Goal: Task Accomplishment & Management: Complete application form

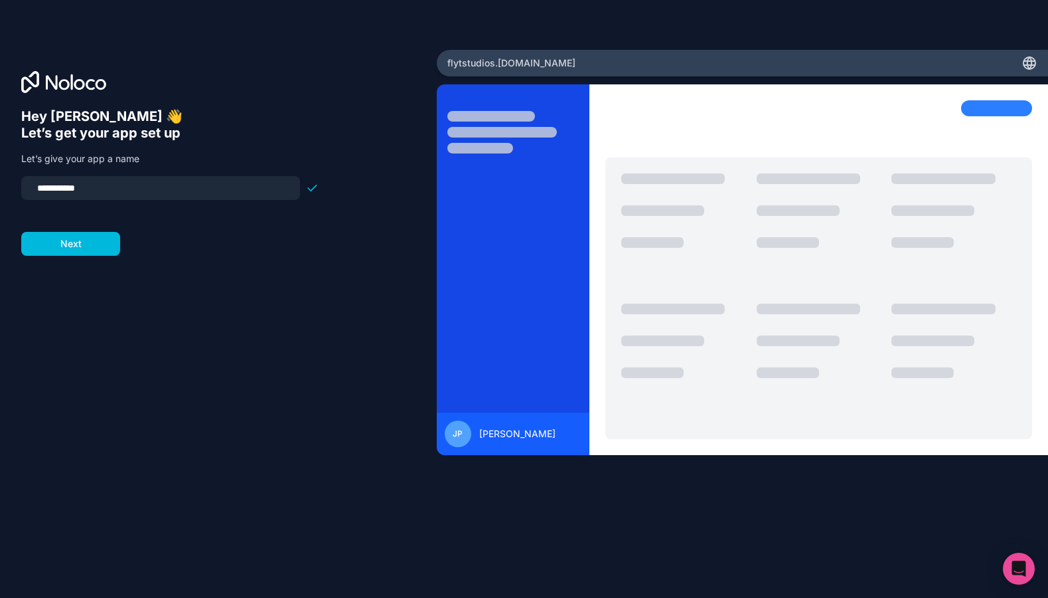
click at [78, 246] on button "Next" at bounding box center [70, 244] width 99 height 24
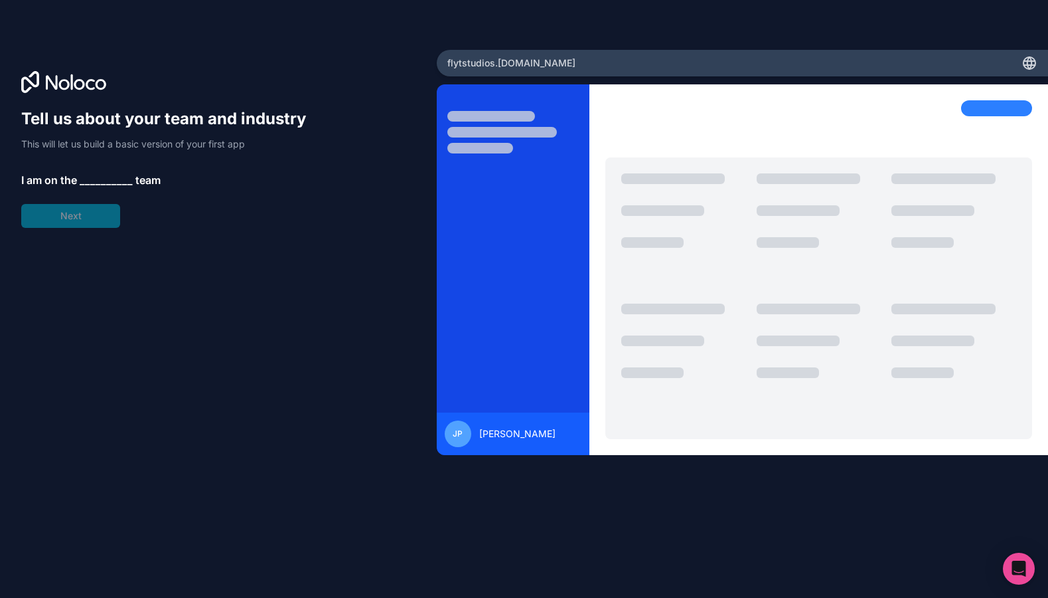
click at [90, 175] on span "__________" at bounding box center [106, 180] width 53 height 16
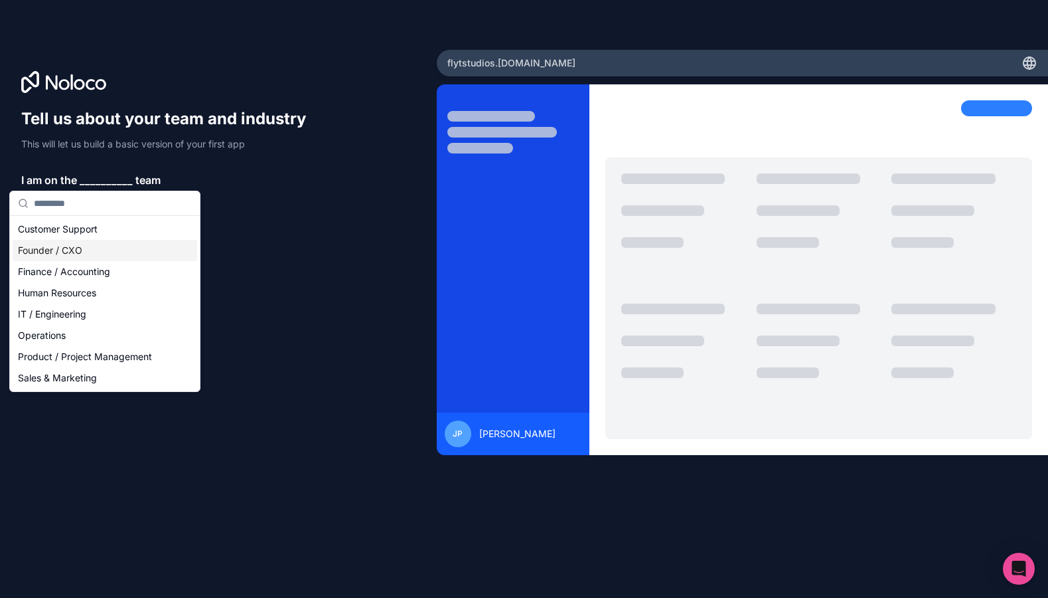
click at [74, 252] on div "Founder / CXO" at bounding box center [105, 250] width 185 height 21
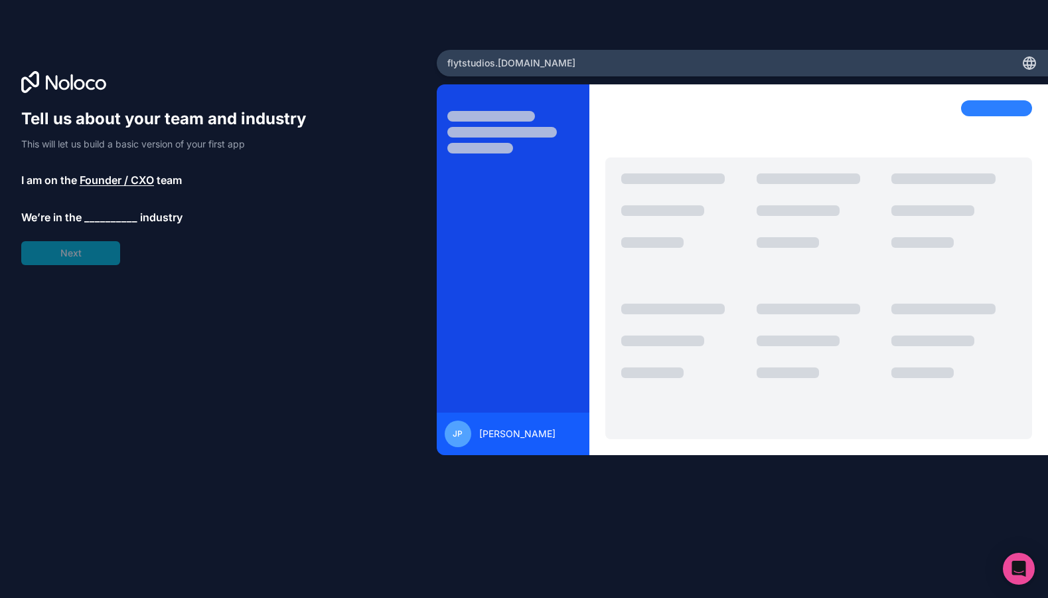
click at [98, 218] on span "__________" at bounding box center [110, 217] width 53 height 16
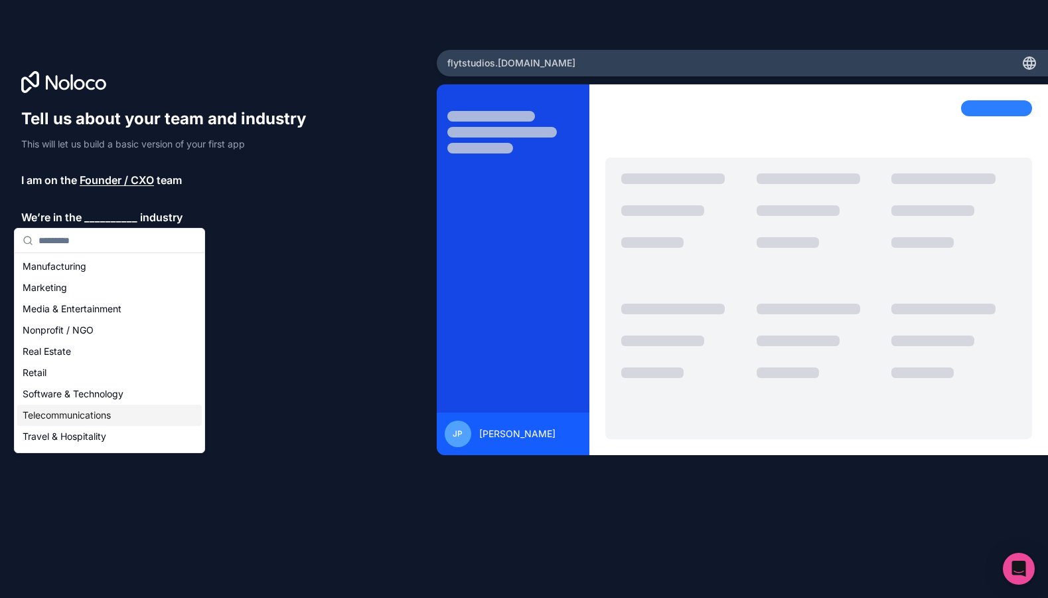
scroll to position [189, 0]
click at [94, 311] on div "Media & Entertainment" at bounding box center [109, 311] width 185 height 21
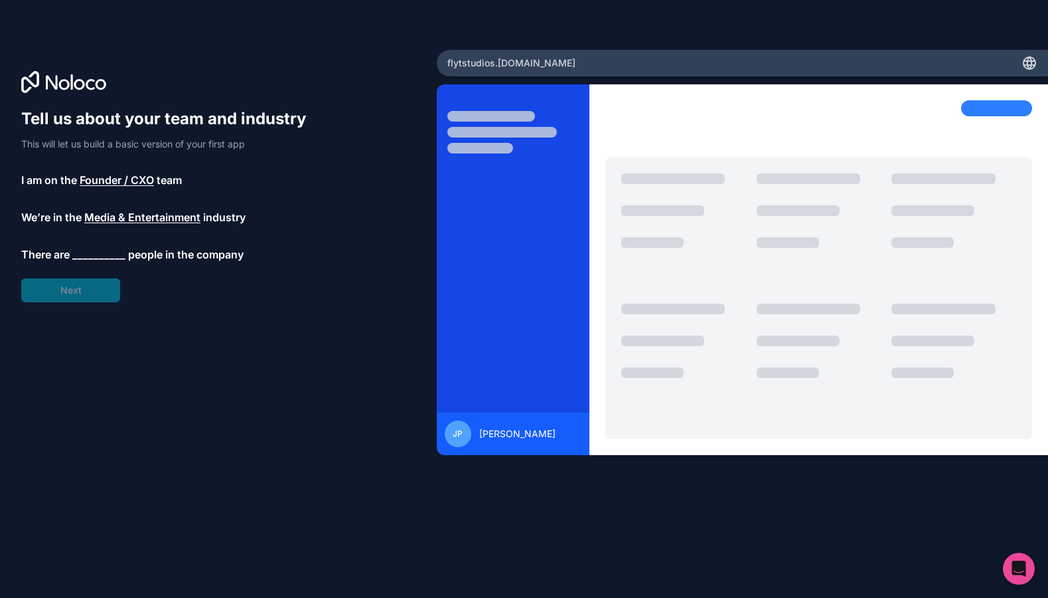
click at [100, 252] on span "__________" at bounding box center [98, 254] width 53 height 16
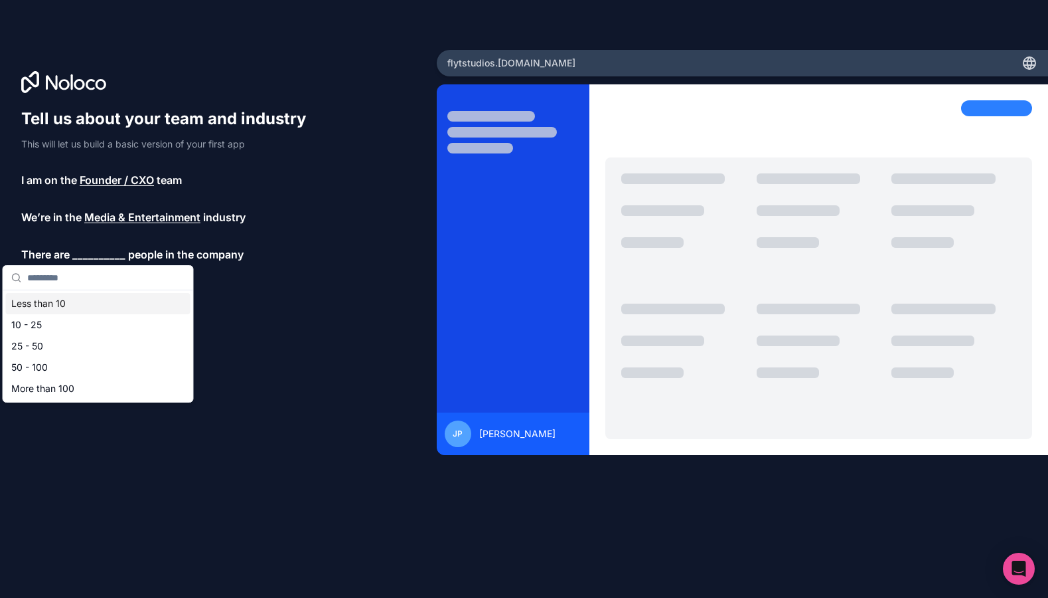
click at [61, 307] on div "Less than 10" at bounding box center [98, 303] width 185 height 21
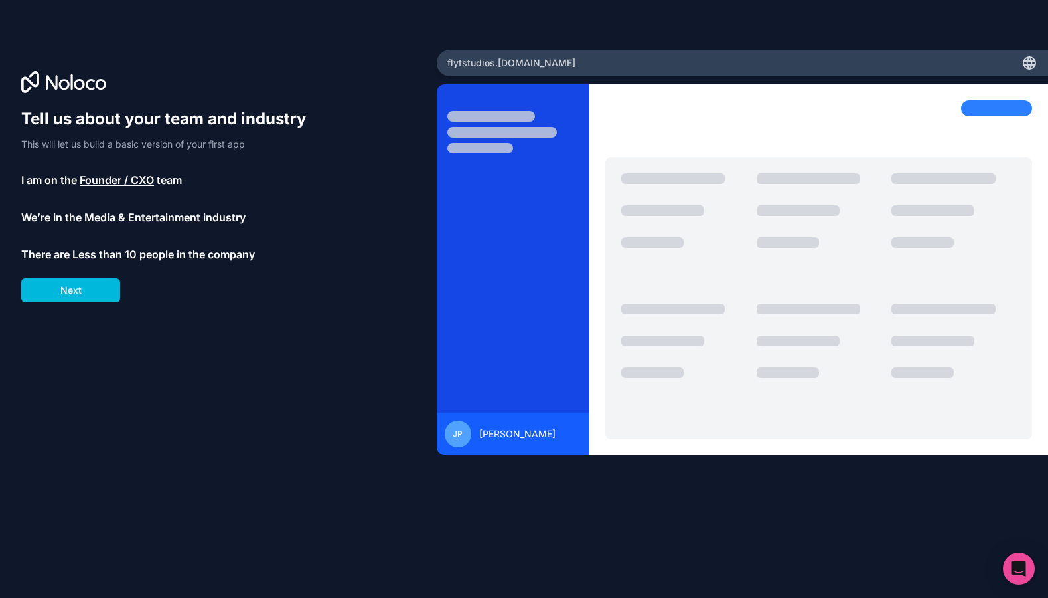
click at [78, 292] on button "Next" at bounding box center [70, 290] width 99 height 24
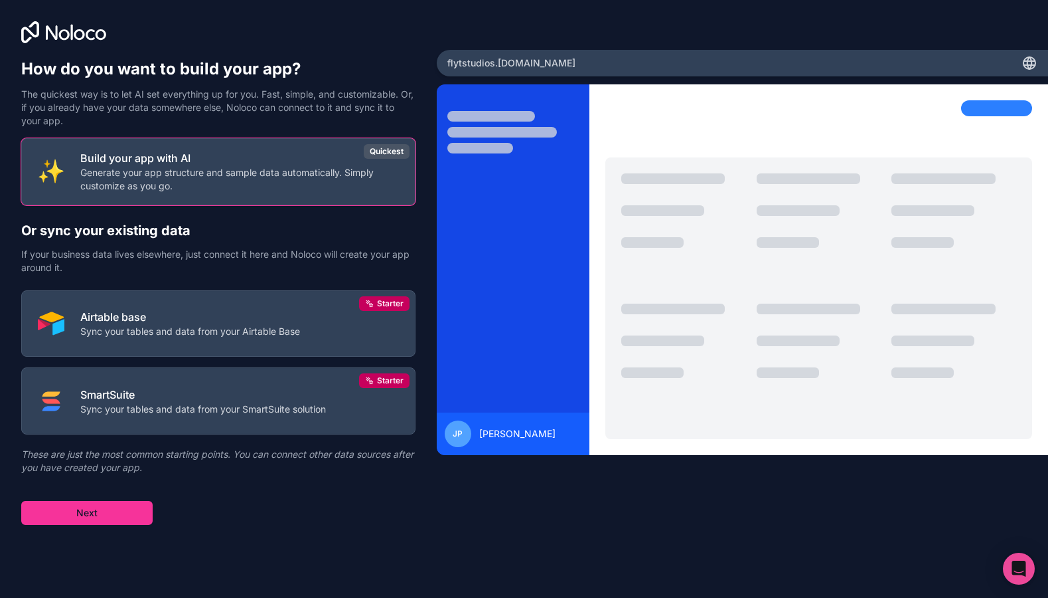
click at [104, 513] on button "Next" at bounding box center [86, 513] width 131 height 24
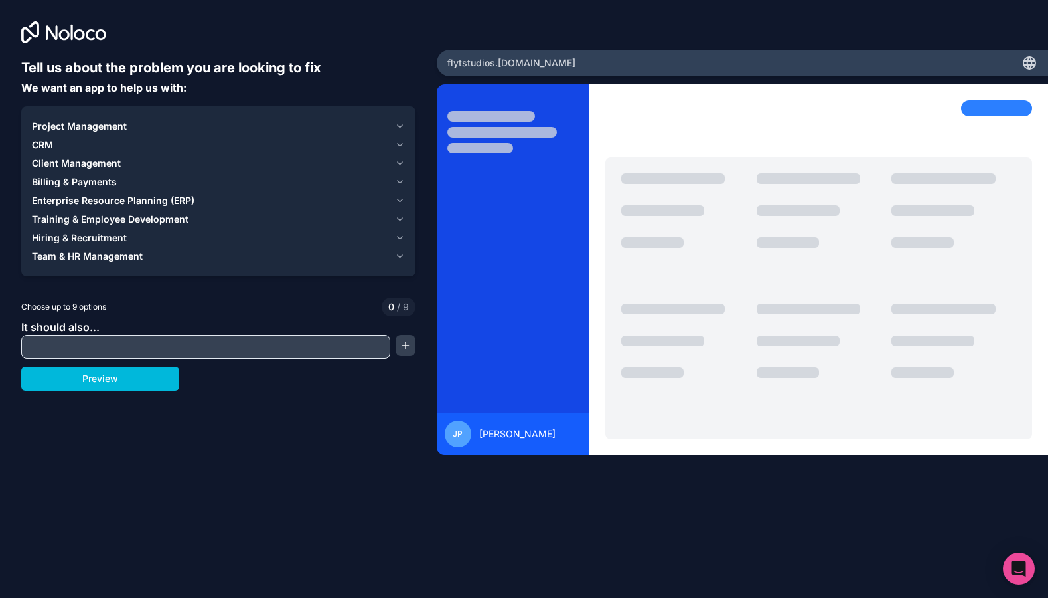
click at [132, 238] on div "Hiring & Recruitment" at bounding box center [211, 237] width 358 height 13
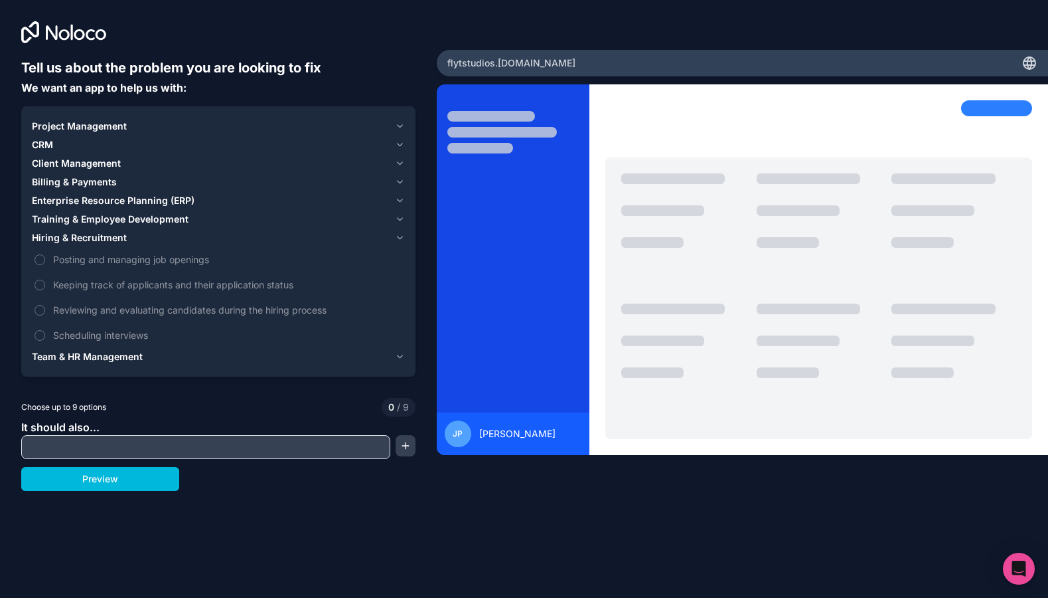
click at [132, 238] on div "Hiring & Recruitment" at bounding box center [211, 237] width 358 height 13
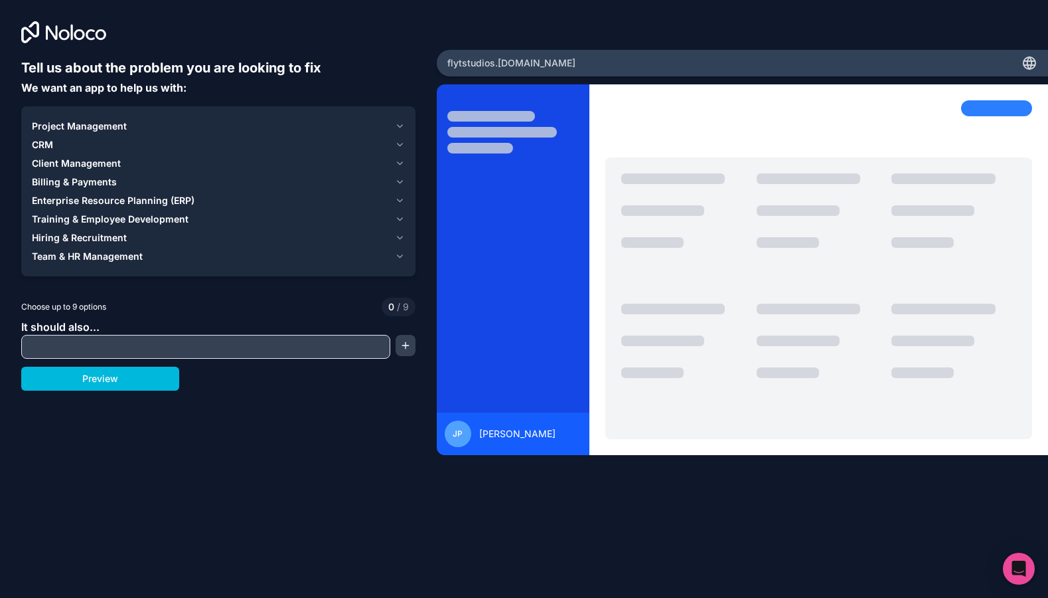
click at [156, 153] on button "CRM" at bounding box center [218, 144] width 373 height 19
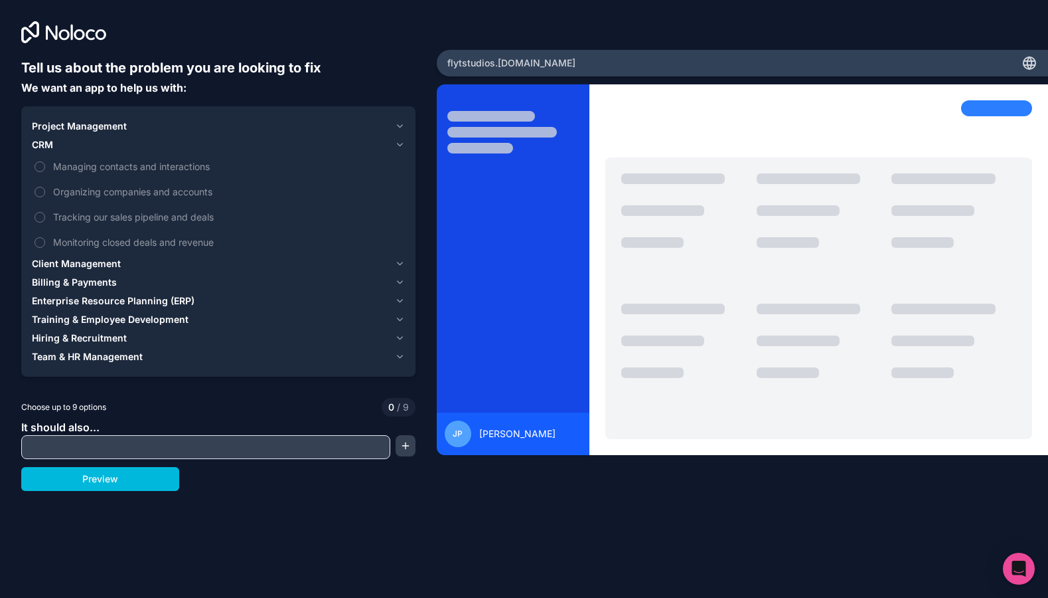
click at [132, 166] on span "Managing contacts and interactions" at bounding box center [227, 166] width 349 height 14
click at [45, 166] on button "Managing contacts and interactions" at bounding box center [40, 166] width 11 height 11
click at [125, 189] on span "Organizing companies and accounts" at bounding box center [227, 192] width 349 height 14
click at [45, 189] on button "Organizing companies and accounts" at bounding box center [40, 192] width 11 height 11
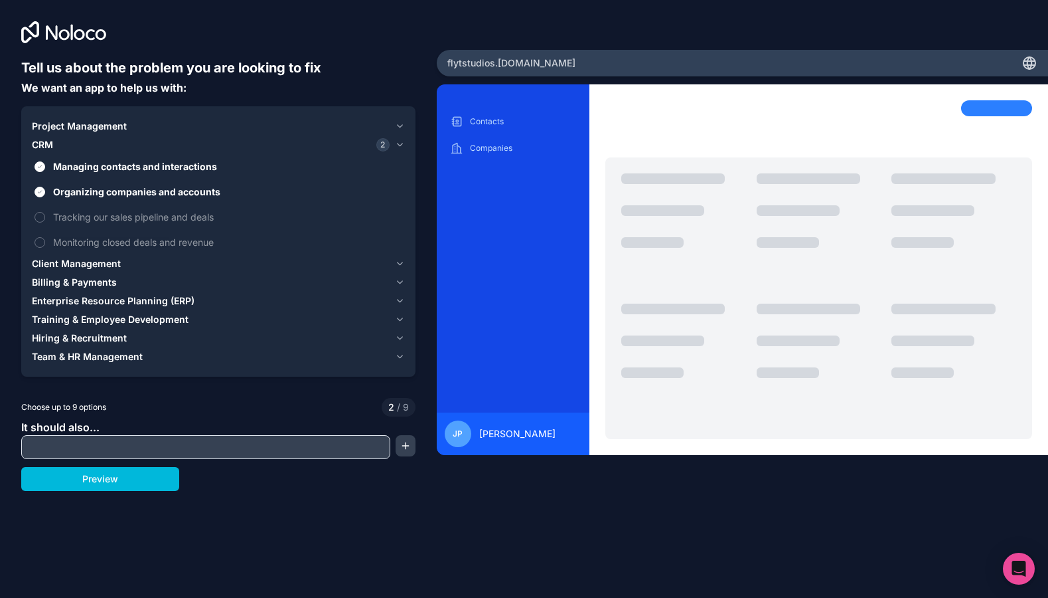
click at [156, 124] on div "Project Management" at bounding box center [211, 126] width 358 height 13
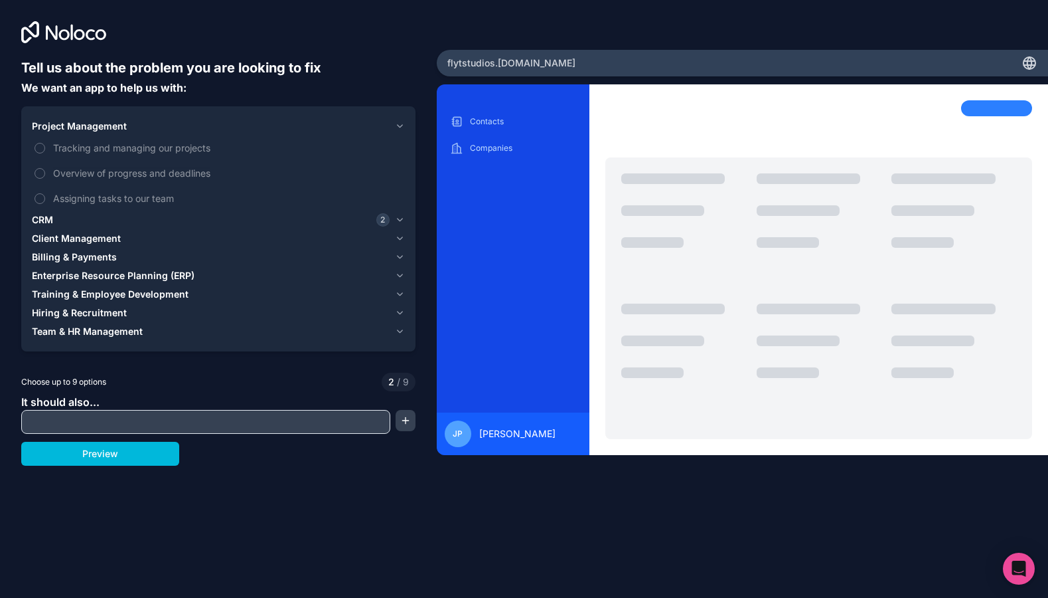
click at [142, 149] on span "Tracking and managing our projects" at bounding box center [227, 148] width 349 height 14
click at [45, 149] on button "Tracking and managing our projects" at bounding box center [40, 148] width 11 height 11
click at [141, 171] on span "Overview of progress and deadlines" at bounding box center [227, 173] width 349 height 14
click at [45, 171] on button "Overview of progress and deadlines" at bounding box center [40, 173] width 11 height 11
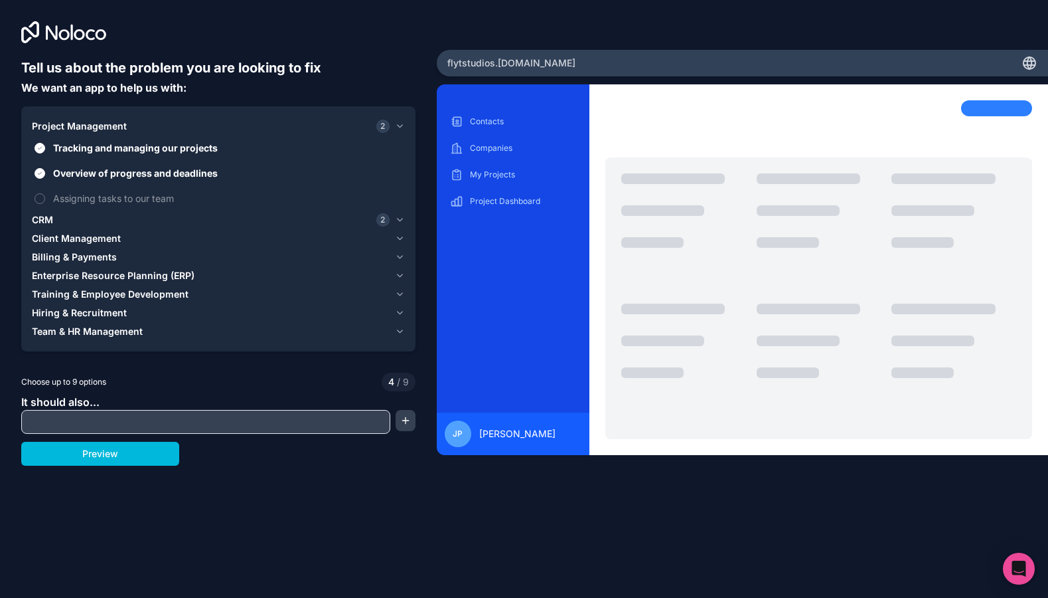
click at [134, 196] on span "Assigning tasks to our team" at bounding box center [227, 198] width 349 height 14
click at [45, 196] on button "Assigning tasks to our team" at bounding box center [40, 198] width 11 height 11
click at [153, 121] on div "Project Management 3" at bounding box center [211, 126] width 358 height 13
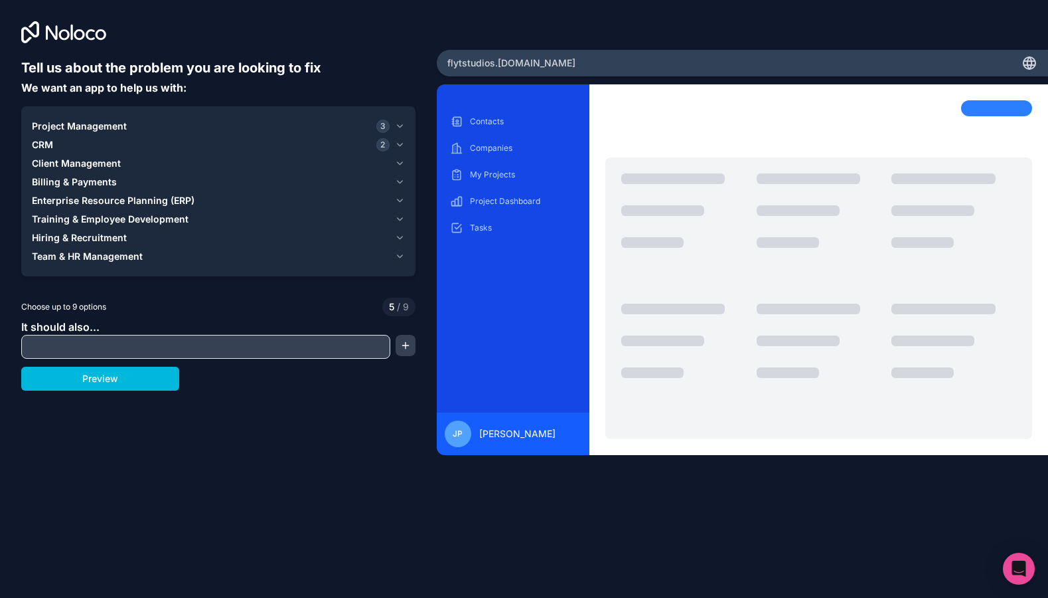
click at [121, 147] on div "CRM 2" at bounding box center [211, 144] width 358 height 13
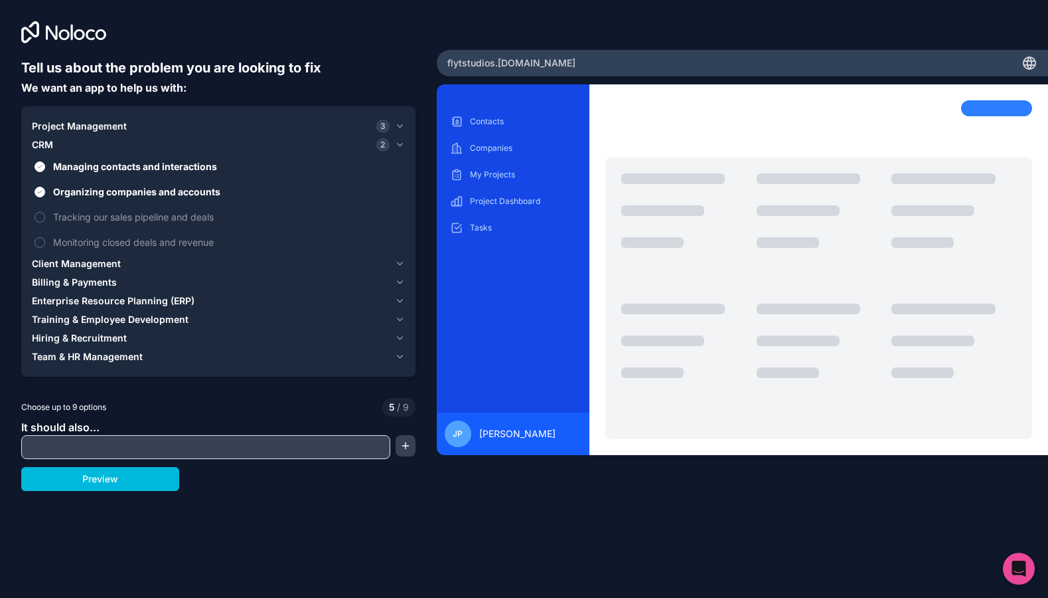
click at [114, 214] on span "Tracking our sales pipeline and deals" at bounding box center [227, 217] width 349 height 14
click at [45, 214] on button "Tracking our sales pipeline and deals" at bounding box center [40, 217] width 11 height 11
click at [114, 246] on span "Monitoring closed deals and revenue" at bounding box center [227, 242] width 349 height 14
click at [45, 246] on button "Monitoring closed deals and revenue" at bounding box center [40, 242] width 11 height 11
click at [131, 264] on div "Client Management" at bounding box center [211, 263] width 358 height 13
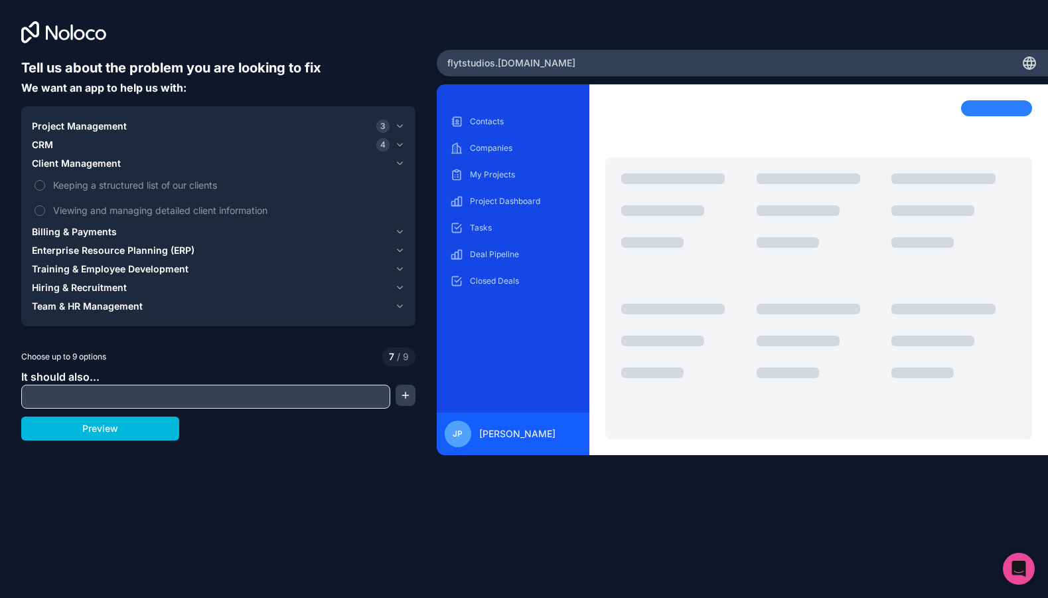
click at [164, 187] on span "Keeping a structured list of our clients" at bounding box center [227, 185] width 349 height 14
click at [45, 187] on button "Keeping a structured list of our clients" at bounding box center [40, 185] width 11 height 11
click at [161, 210] on span "Viewing and managing detailed client information" at bounding box center [227, 210] width 349 height 14
click at [45, 210] on button "Viewing and managing detailed client information" at bounding box center [40, 210] width 11 height 11
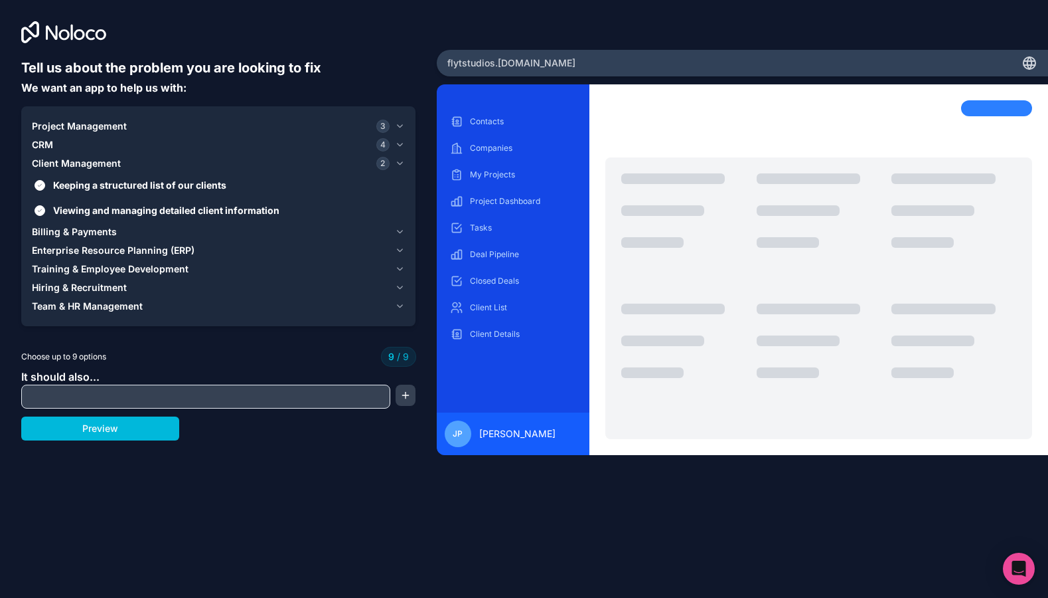
click at [142, 238] on button "Billing & Payments" at bounding box center [218, 231] width 373 height 19
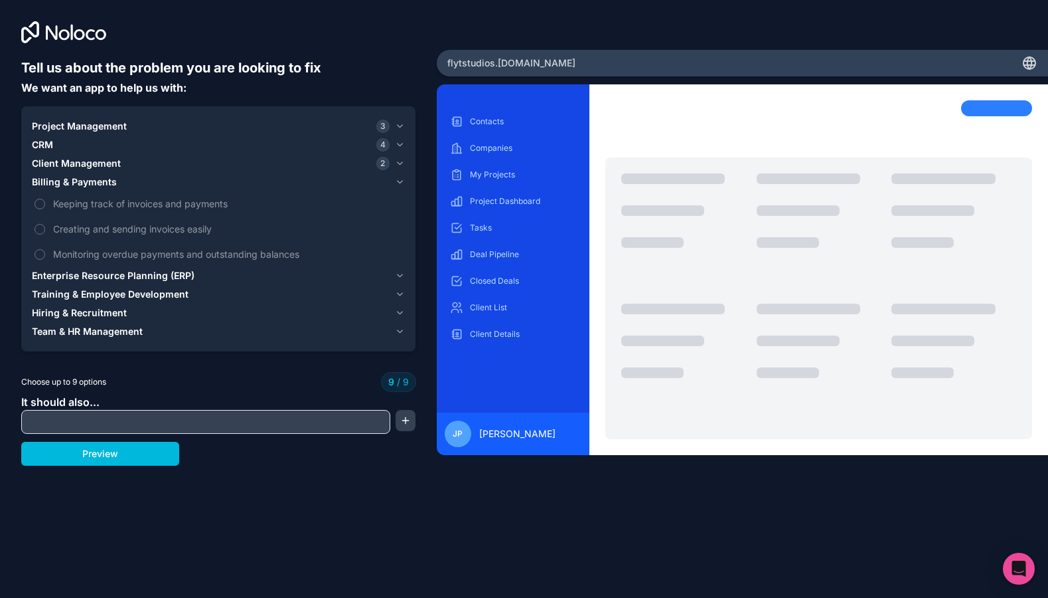
click at [152, 213] on label "Keeping track of invoices and payments" at bounding box center [218, 203] width 373 height 25
click at [157, 206] on span "Keeping track of invoices and payments" at bounding box center [227, 204] width 349 height 14
click at [129, 230] on span "Creating and sending invoices easily" at bounding box center [227, 229] width 349 height 14
click at [62, 226] on span "Creating and sending invoices easily" at bounding box center [227, 229] width 349 height 14
click at [93, 272] on span "Enterprise Resource Planning (ERP)" at bounding box center [113, 275] width 163 height 13
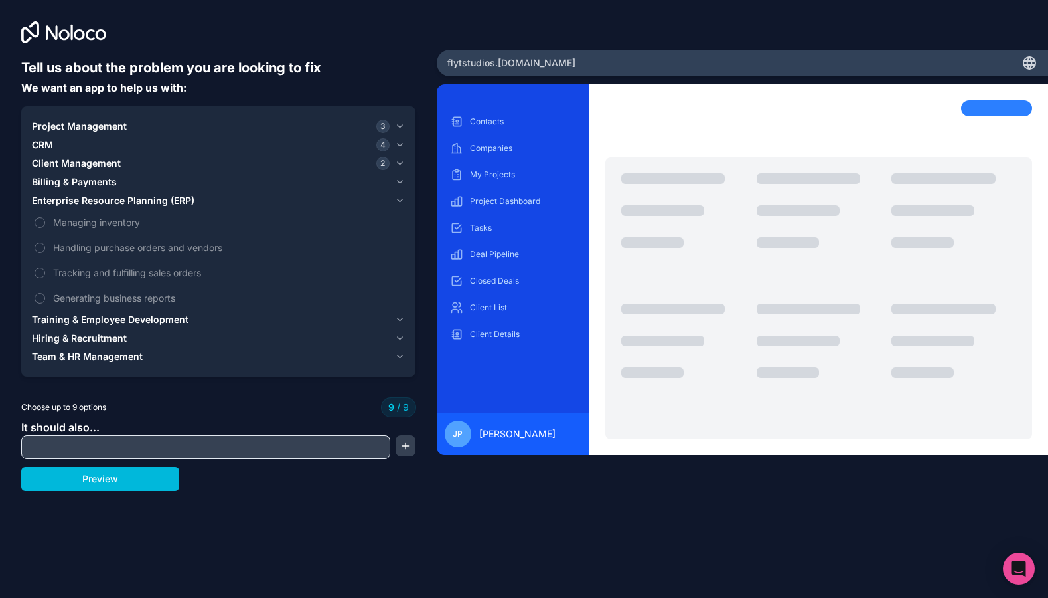
click at [103, 338] on span "Hiring & Recruitment" at bounding box center [79, 337] width 95 height 13
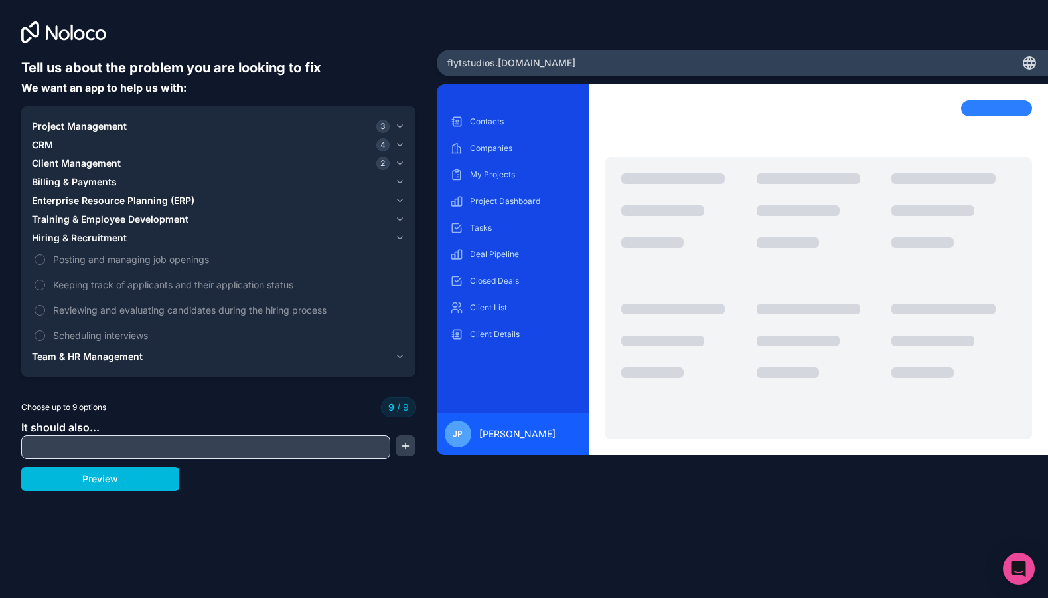
click at [101, 236] on span "Hiring & Recruitment" at bounding box center [79, 237] width 95 height 13
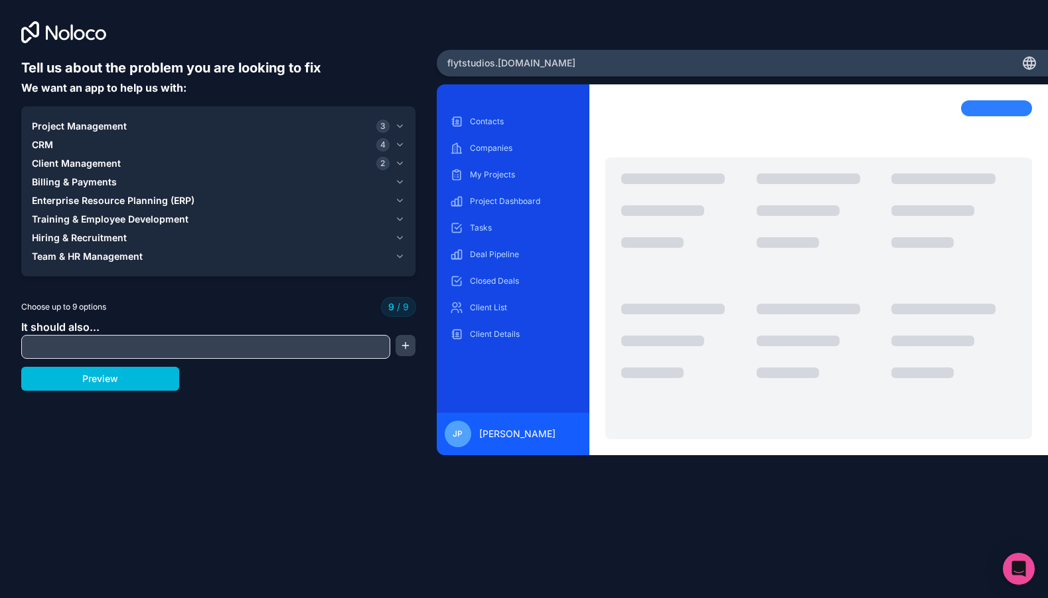
click at [105, 252] on span "Team & HR Management" at bounding box center [87, 256] width 111 height 13
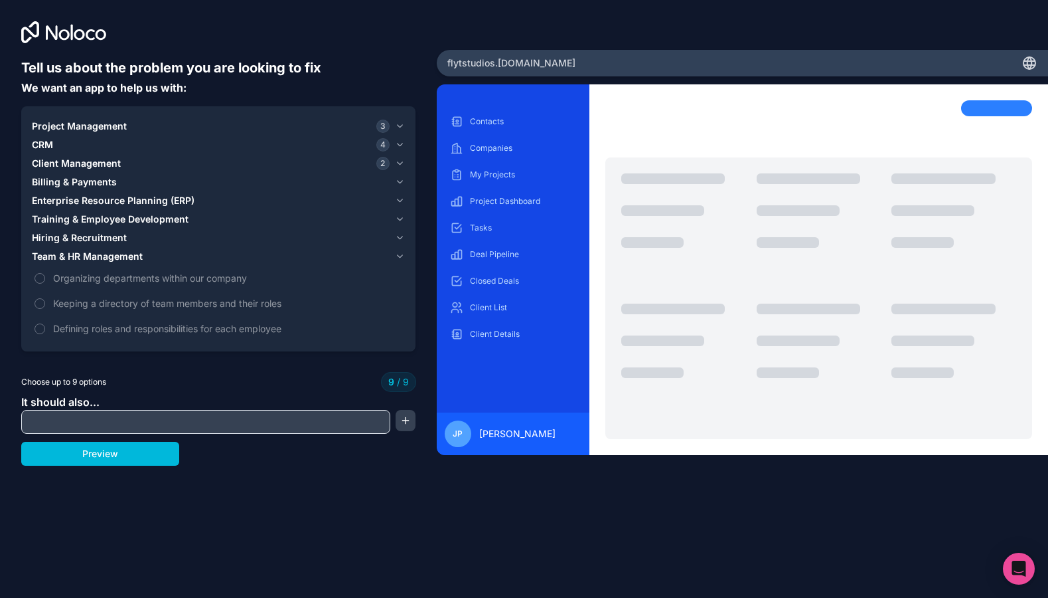
click at [101, 275] on span "Organizing departments within our company" at bounding box center [227, 278] width 349 height 14
click at [105, 253] on span "Team & HR Management" at bounding box center [87, 256] width 111 height 13
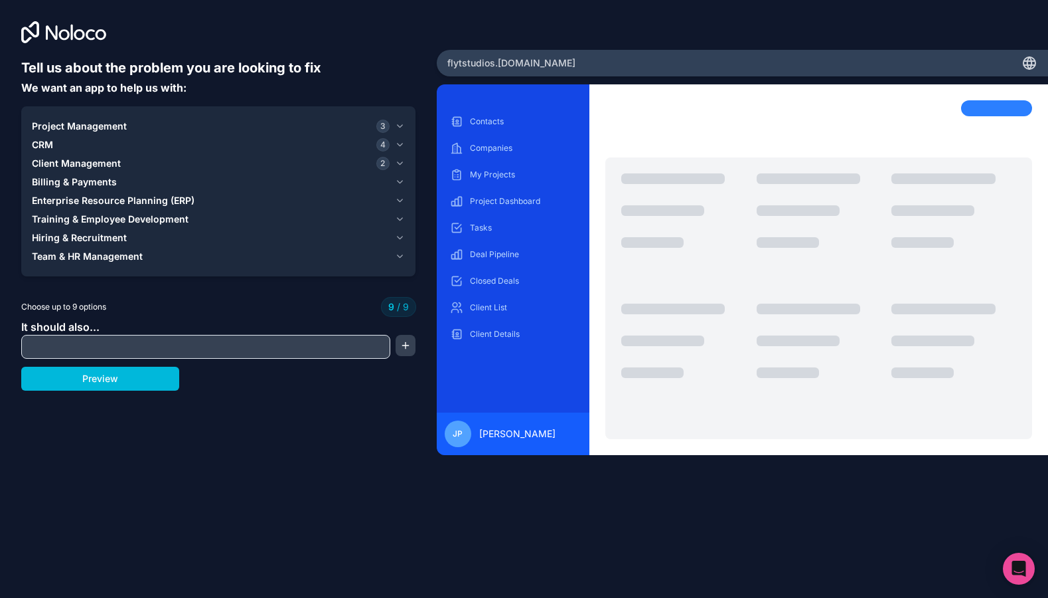
click at [103, 165] on span "Client Management" at bounding box center [76, 163] width 89 height 13
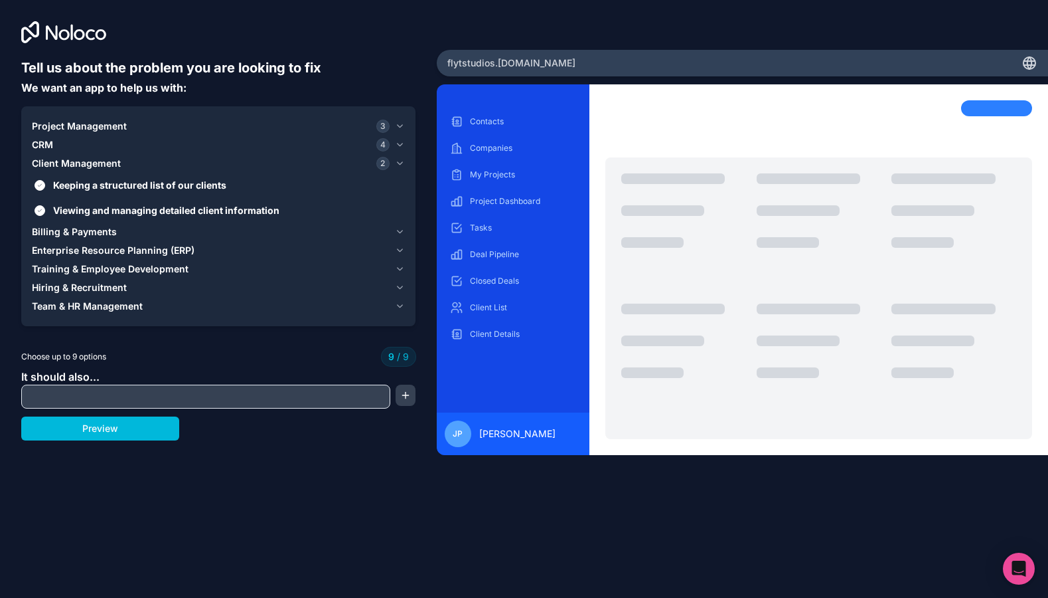
click at [103, 165] on span "Client Management" at bounding box center [76, 163] width 89 height 13
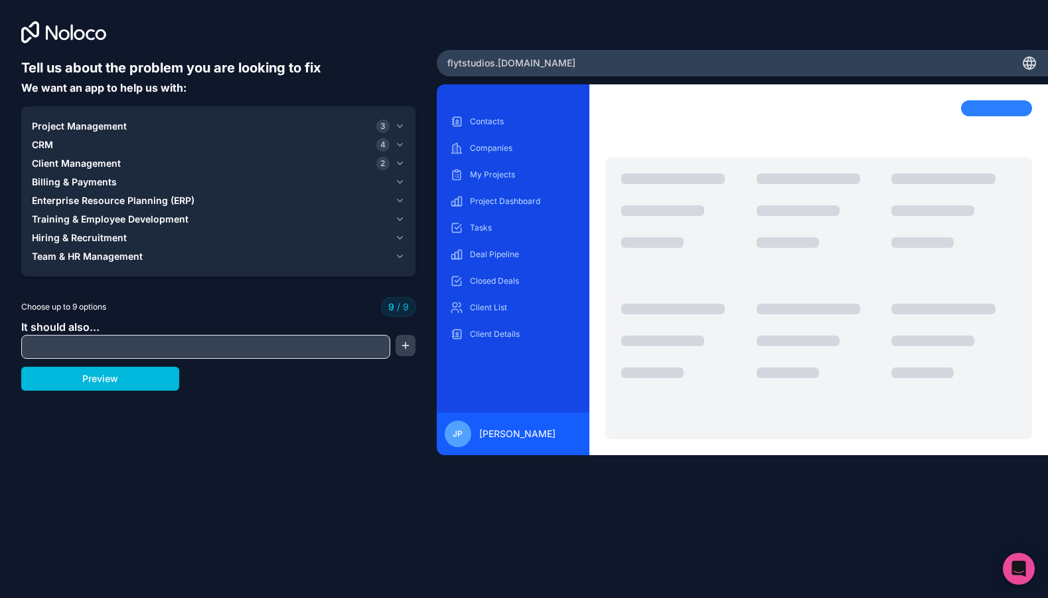
click at [93, 183] on span "Billing & Payments" at bounding box center [74, 181] width 85 height 13
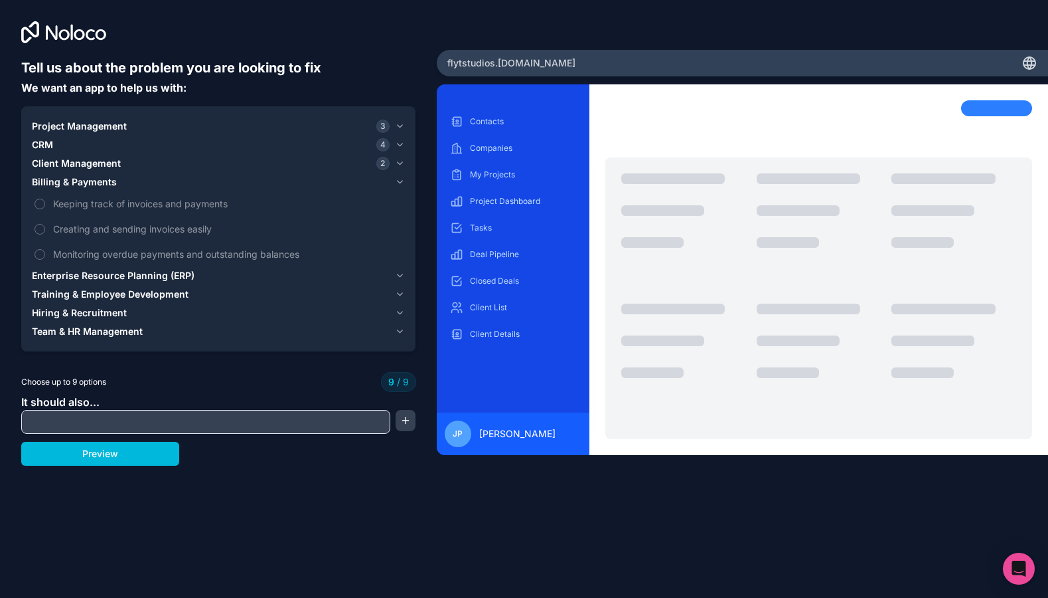
click at [115, 455] on button "Preview" at bounding box center [100, 453] width 158 height 24
